Goal: Task Accomplishment & Management: Manage account settings

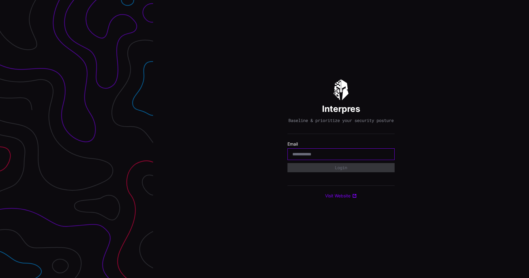
type input "**********"
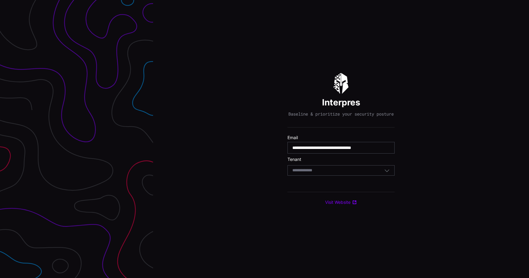
click at [349, 176] on div "Select Tenant" at bounding box center [341, 170] width 107 height 10
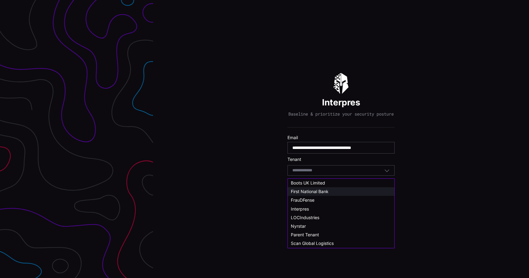
click at [339, 191] on div "First National Bank" at bounding box center [341, 192] width 100 height 6
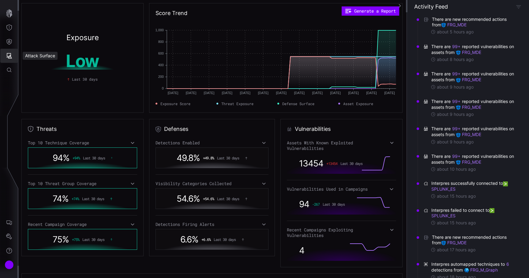
click at [11, 58] on icon "Attack Surface" at bounding box center [10, 56] width 6 height 6
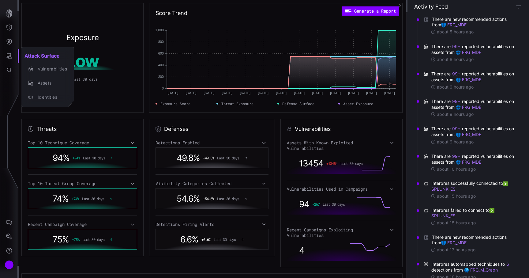
click at [7, 43] on div at bounding box center [264, 139] width 529 height 278
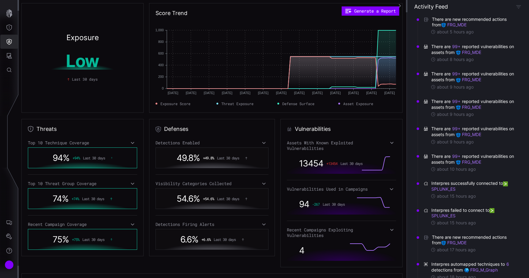
click at [7, 43] on icon "Defense Surface" at bounding box center [9, 42] width 6 height 6
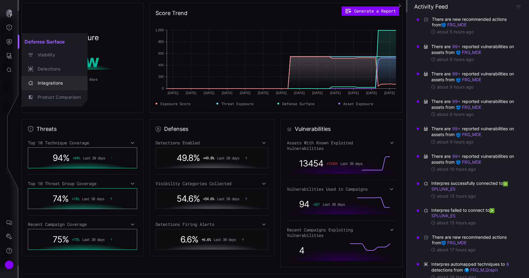
click at [38, 81] on div "Integrations" at bounding box center [58, 83] width 46 height 8
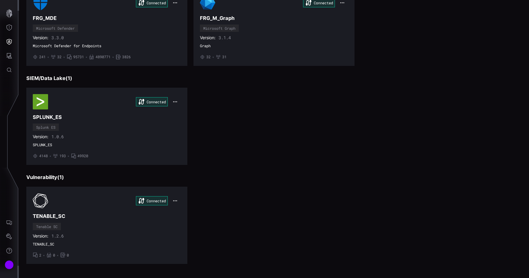
scroll to position [78, 0]
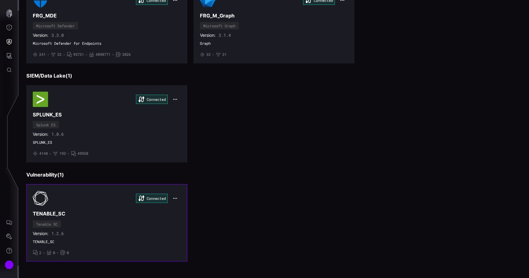
click at [140, 221] on div "Connected TENABLE_SC Tenable SC Version: 1.2.6 TENABLE_SC • 2 • 0 • 0" at bounding box center [107, 223] width 148 height 64
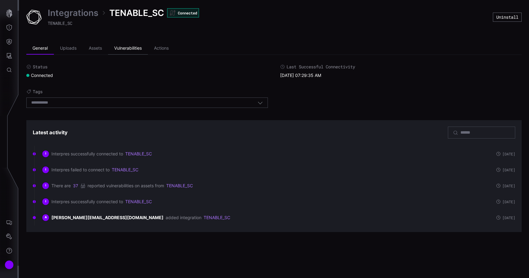
click at [128, 46] on li "Vulnerabilities" at bounding box center [128, 48] width 40 height 12
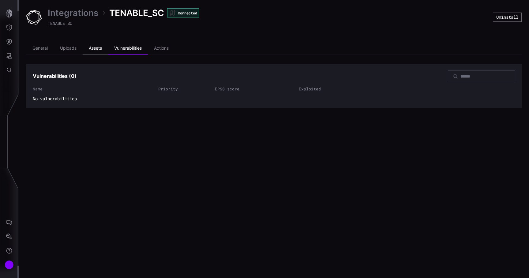
click at [105, 47] on li "Assets" at bounding box center [95, 48] width 25 height 12
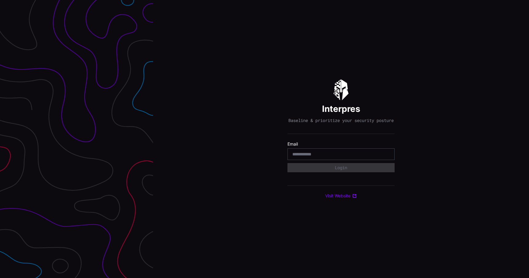
type input "**********"
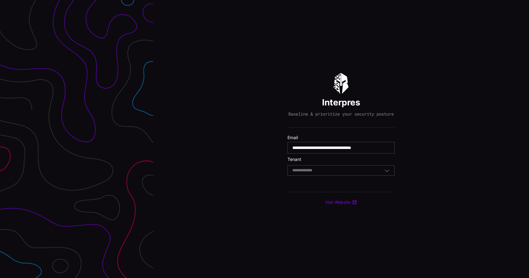
click at [330, 173] on div "Select Tenant" at bounding box center [339, 171] width 92 height 6
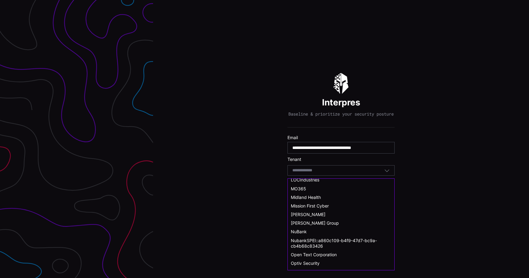
scroll to position [203, 0]
click at [308, 231] on div "NuBank" at bounding box center [341, 231] width 100 height 6
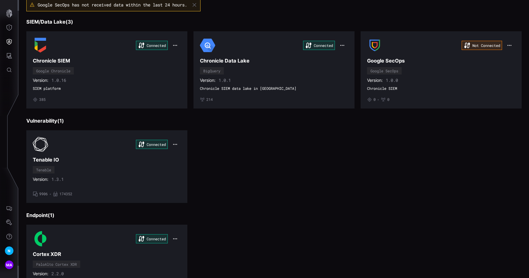
scroll to position [51, 0]
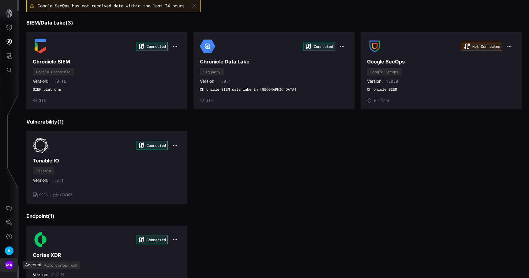
click at [11, 262] on span "MA" at bounding box center [9, 265] width 6 height 6
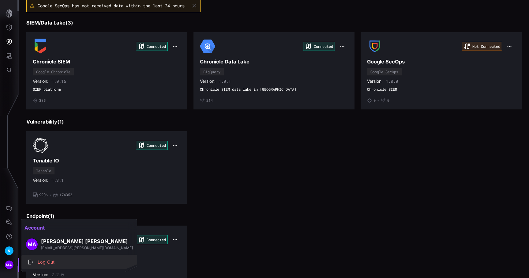
click at [46, 264] on div "Log Out" at bounding box center [83, 262] width 96 height 8
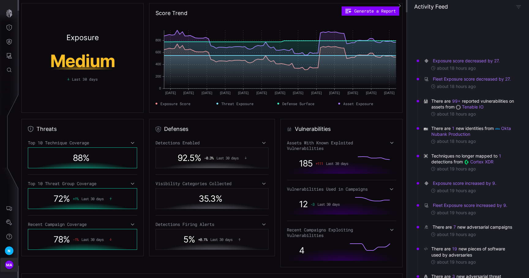
click at [10, 265] on span "MA" at bounding box center [9, 265] width 6 height 6
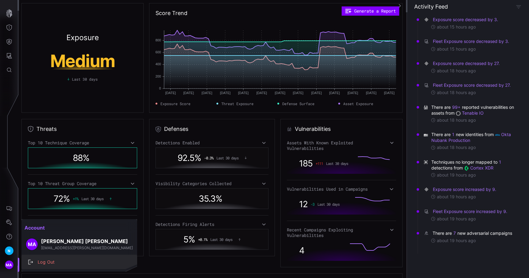
click at [52, 261] on div "Log Out" at bounding box center [83, 262] width 96 height 8
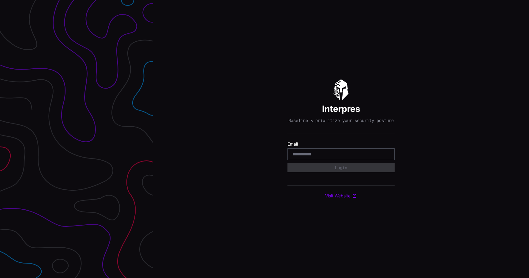
type input "**********"
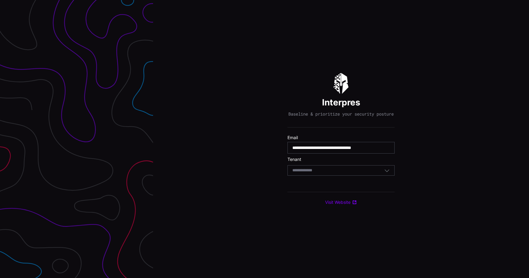
click at [334, 173] on div "Select Tenant" at bounding box center [339, 171] width 92 height 6
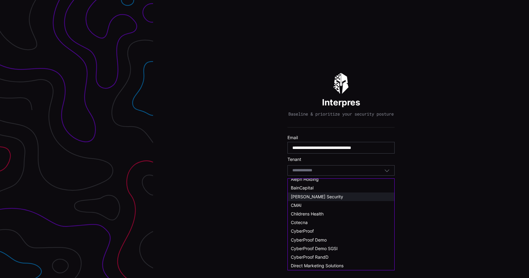
scroll to position [22, 0]
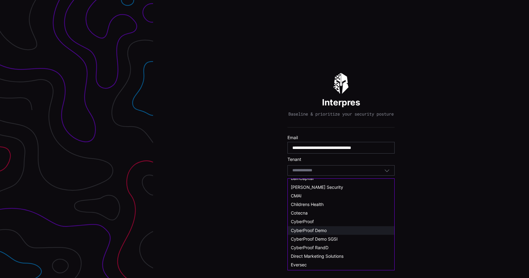
click at [322, 229] on span "CyberProof Demo" at bounding box center [309, 230] width 36 height 5
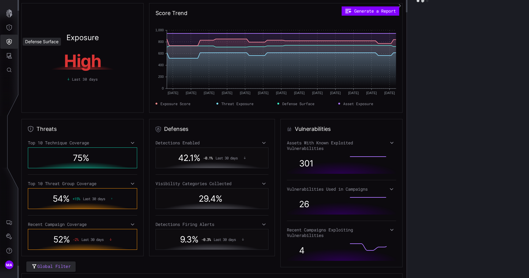
click at [11, 41] on icon "Defense Surface" at bounding box center [9, 42] width 5 height 6
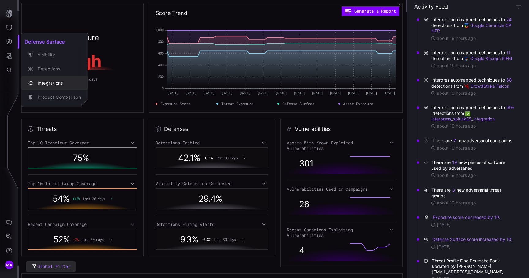
click at [54, 81] on div "Integrations" at bounding box center [58, 83] width 46 height 8
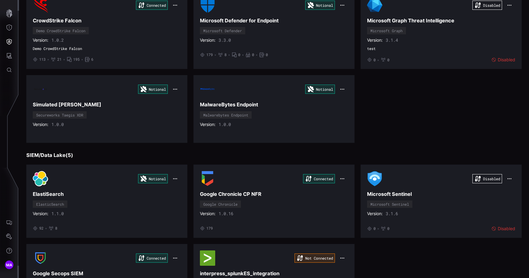
scroll to position [191, 0]
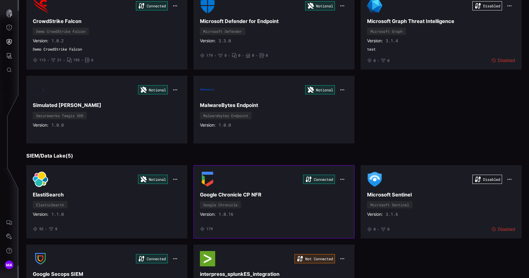
click at [278, 192] on h3 "Google Chronicle CP NFR" at bounding box center [274, 194] width 148 height 6
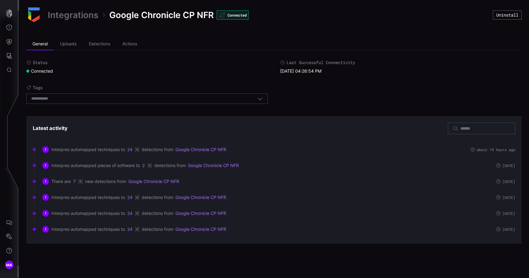
click at [92, 17] on link "Integrations" at bounding box center [73, 14] width 51 height 11
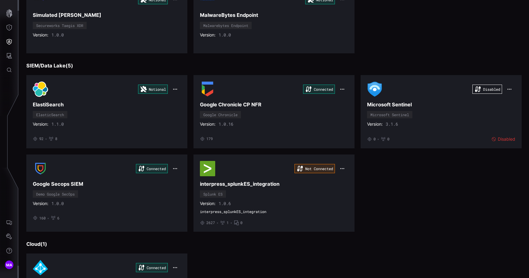
scroll to position [282, 0]
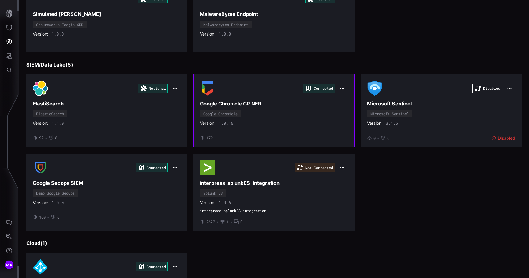
click at [325, 116] on div "Connected Google Chronicle CP NFR Google Chronicle Version: 1.0.16 • 179" at bounding box center [274, 111] width 148 height 60
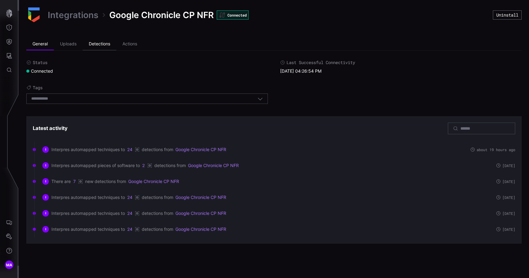
click at [99, 44] on li "Detections" at bounding box center [100, 44] width 34 height 12
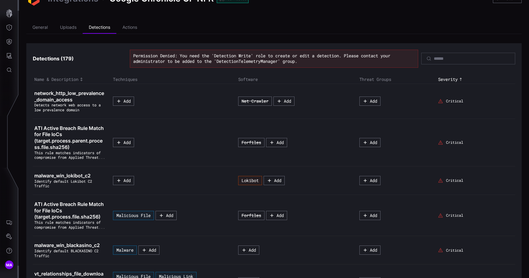
scroll to position [12, 0]
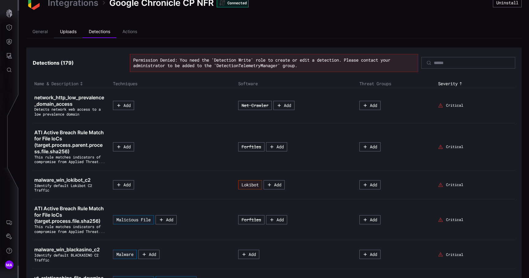
click at [59, 33] on li "Uploads" at bounding box center [68, 32] width 29 height 12
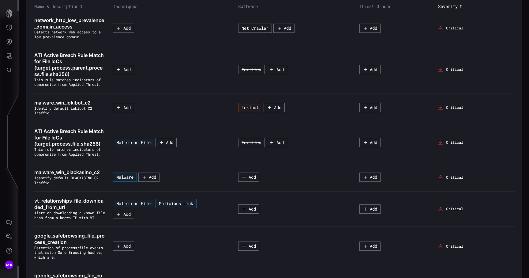
scroll to position [91, 0]
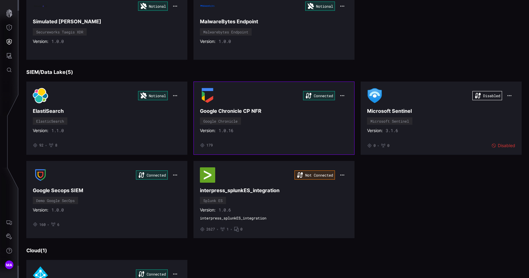
scroll to position [270, 0]
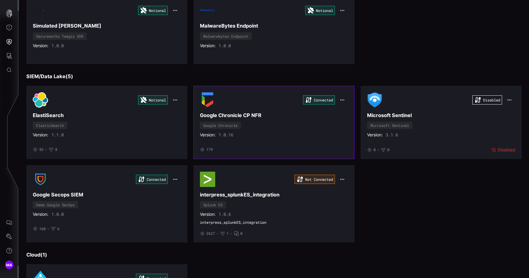
click at [344, 101] on icon "button" at bounding box center [342, 99] width 5 height 5
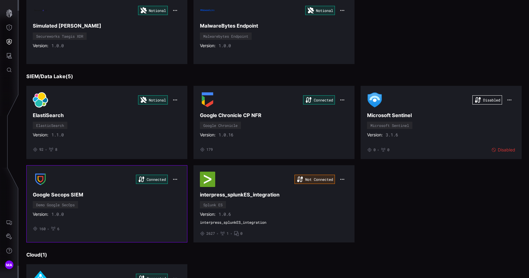
click at [144, 211] on div "Version: 1.0.0" at bounding box center [107, 214] width 148 height 6
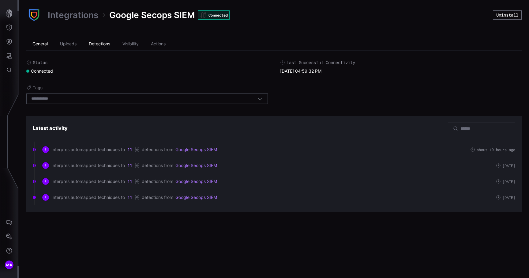
click at [100, 45] on li "Detections" at bounding box center [100, 44] width 34 height 12
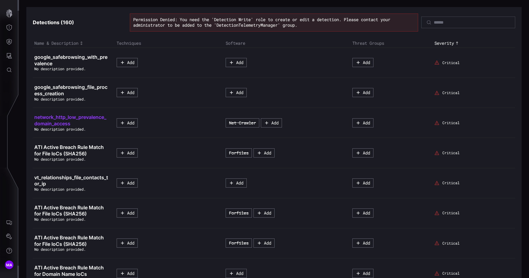
scroll to position [51, 0]
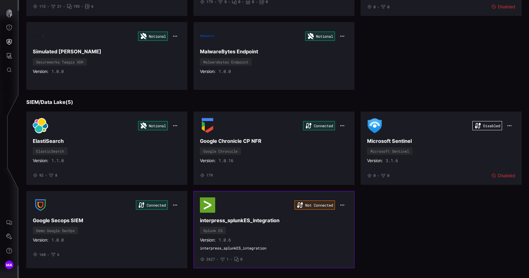
scroll to position [242, 0]
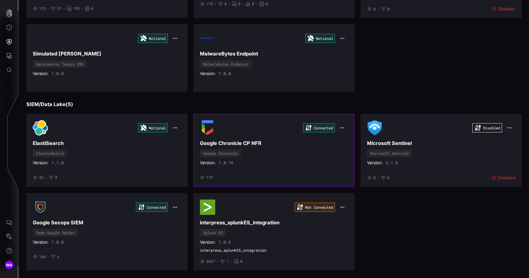
click at [311, 165] on div "Version: 1.0.16" at bounding box center [274, 163] width 148 height 6
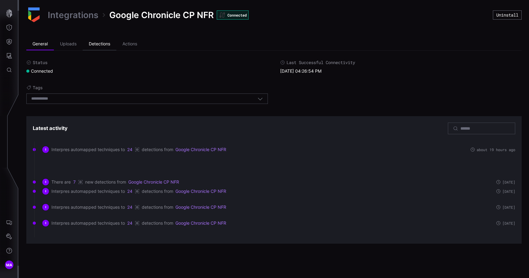
click at [101, 40] on li "Detections" at bounding box center [100, 44] width 34 height 12
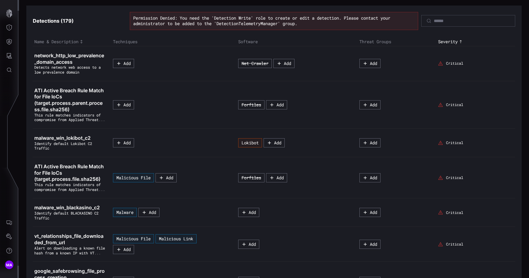
scroll to position [54, 0]
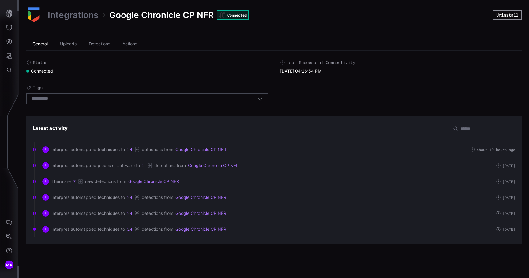
click at [506, 16] on button "Uninstall" at bounding box center [507, 14] width 29 height 9
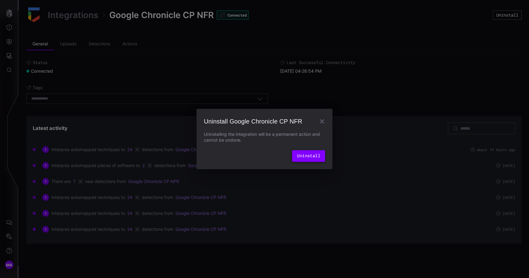
click at [315, 154] on button "Uninstall" at bounding box center [308, 156] width 33 height 12
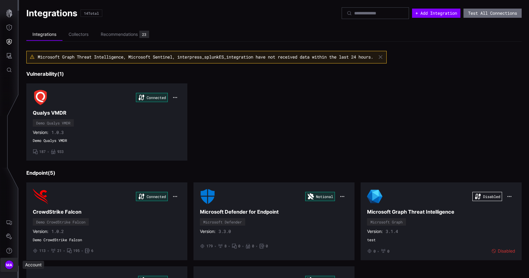
click at [10, 263] on span "MA" at bounding box center [9, 265] width 6 height 6
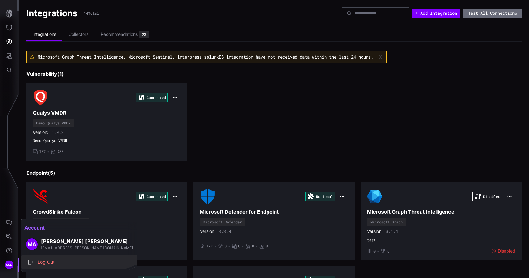
click at [40, 262] on div "Log Out" at bounding box center [83, 262] width 96 height 8
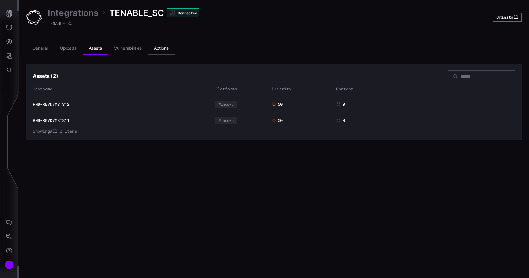
click at [164, 48] on li "Actions" at bounding box center [161, 48] width 27 height 12
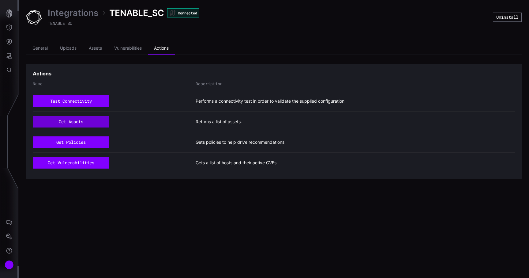
click at [78, 118] on button "get assets" at bounding box center [71, 122] width 77 height 12
click at [157, 50] on li "Actions" at bounding box center [161, 48] width 27 height 12
click at [87, 98] on button "test connectivity" at bounding box center [71, 101] width 77 height 12
click at [84, 18] on link "Integrations" at bounding box center [73, 12] width 51 height 11
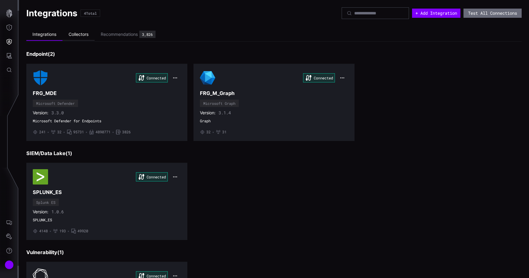
click at [89, 35] on li "Collectors" at bounding box center [78, 34] width 32 height 12
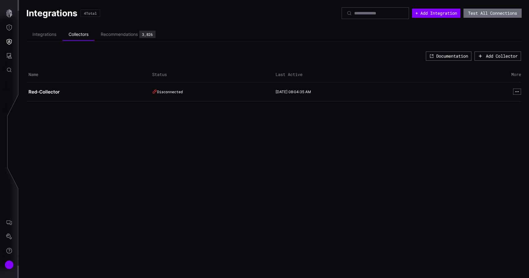
click at [164, 91] on div "Disconnected" at bounding box center [210, 91] width 116 height 5
